Goal: Check status: Check status

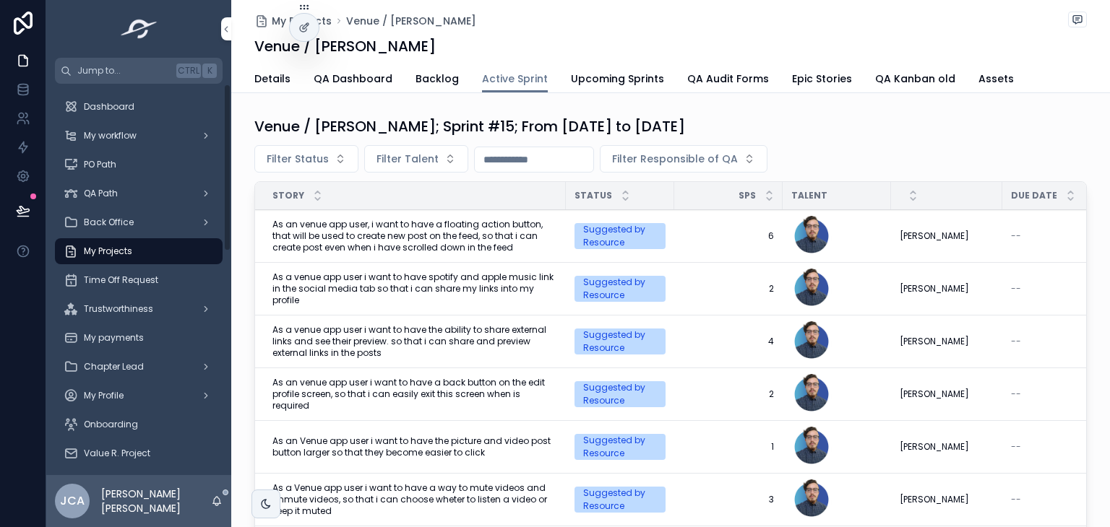
click at [158, 348] on div "My payments" at bounding box center [139, 338] width 150 height 23
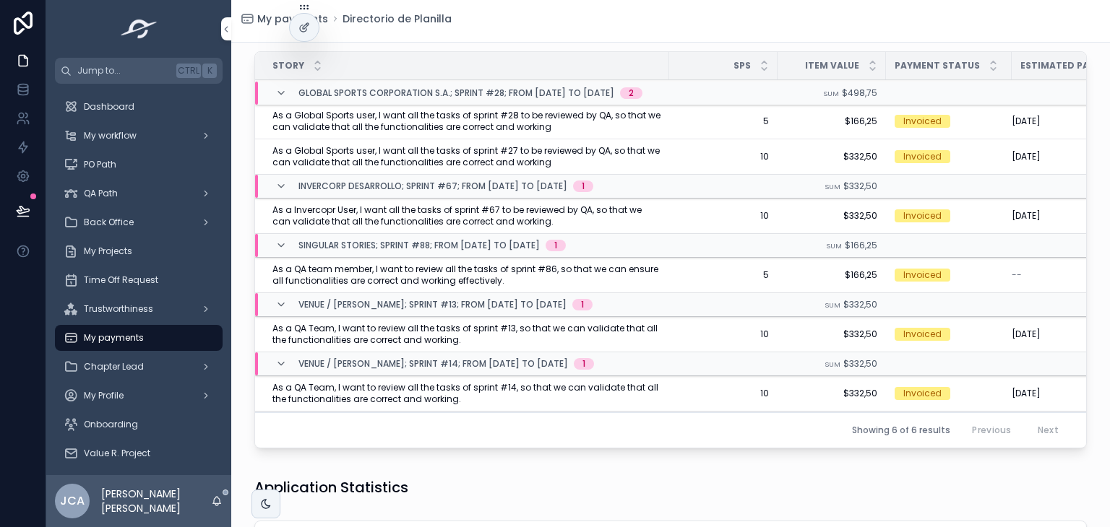
scroll to position [25, 0]
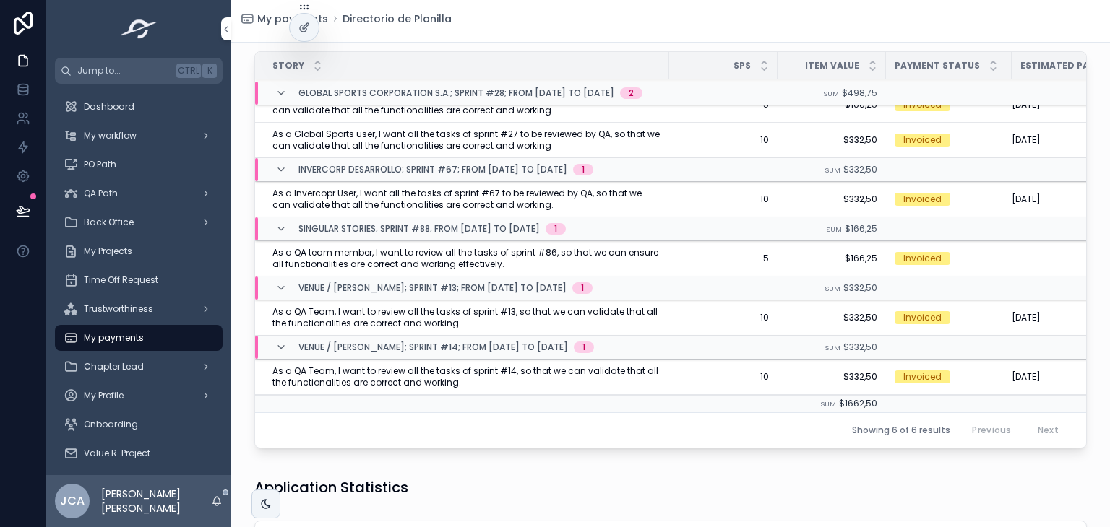
click at [436, 462] on div "💸 Your next payment will be processed on Friday, 03/10/25 Stories Completed Thi…" at bounding box center [670, 530] width 879 height 1519
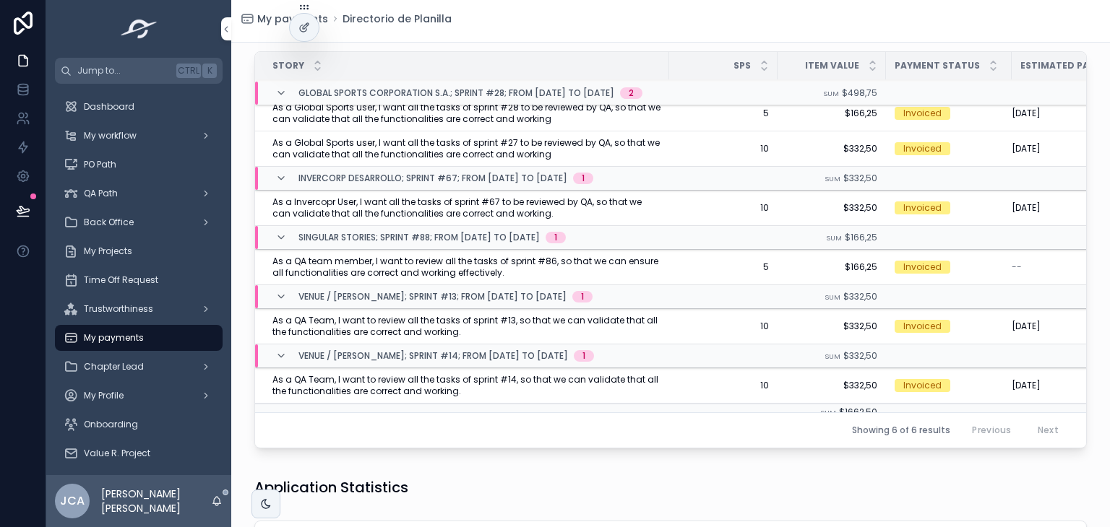
scroll to position [0, 0]
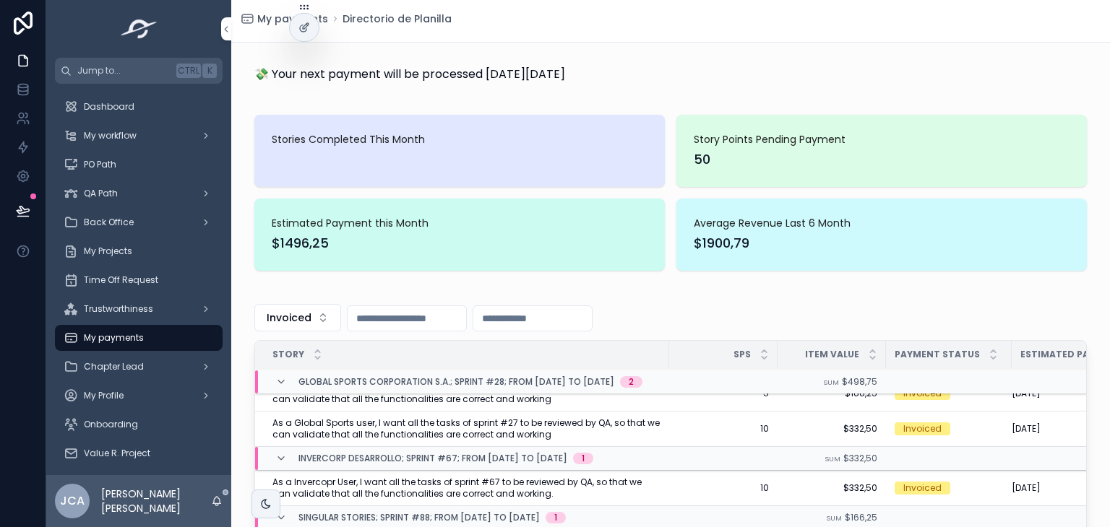
scroll to position [25, 0]
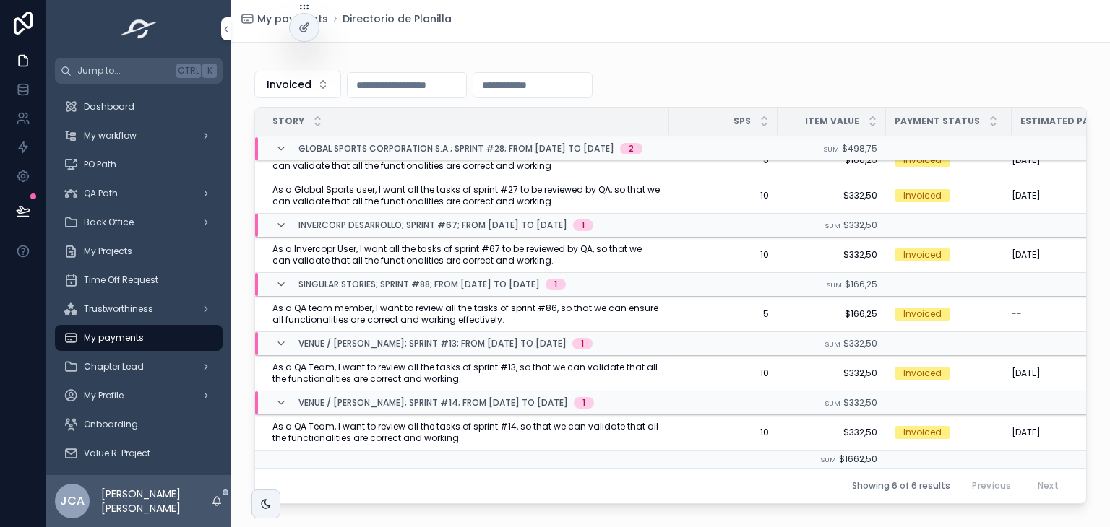
scroll to position [289, 0]
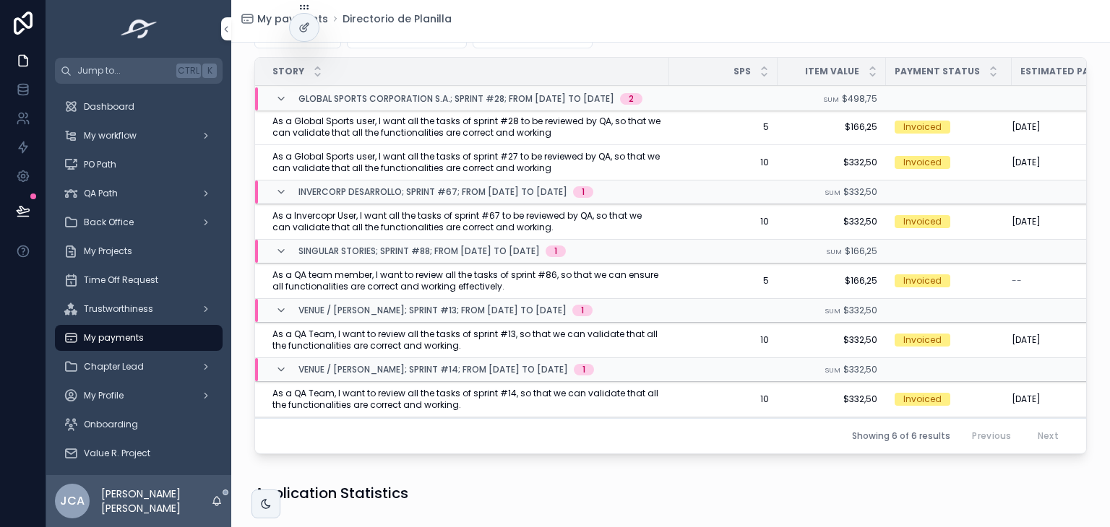
scroll to position [217, 0]
